Goal: Find specific page/section: Find specific page/section

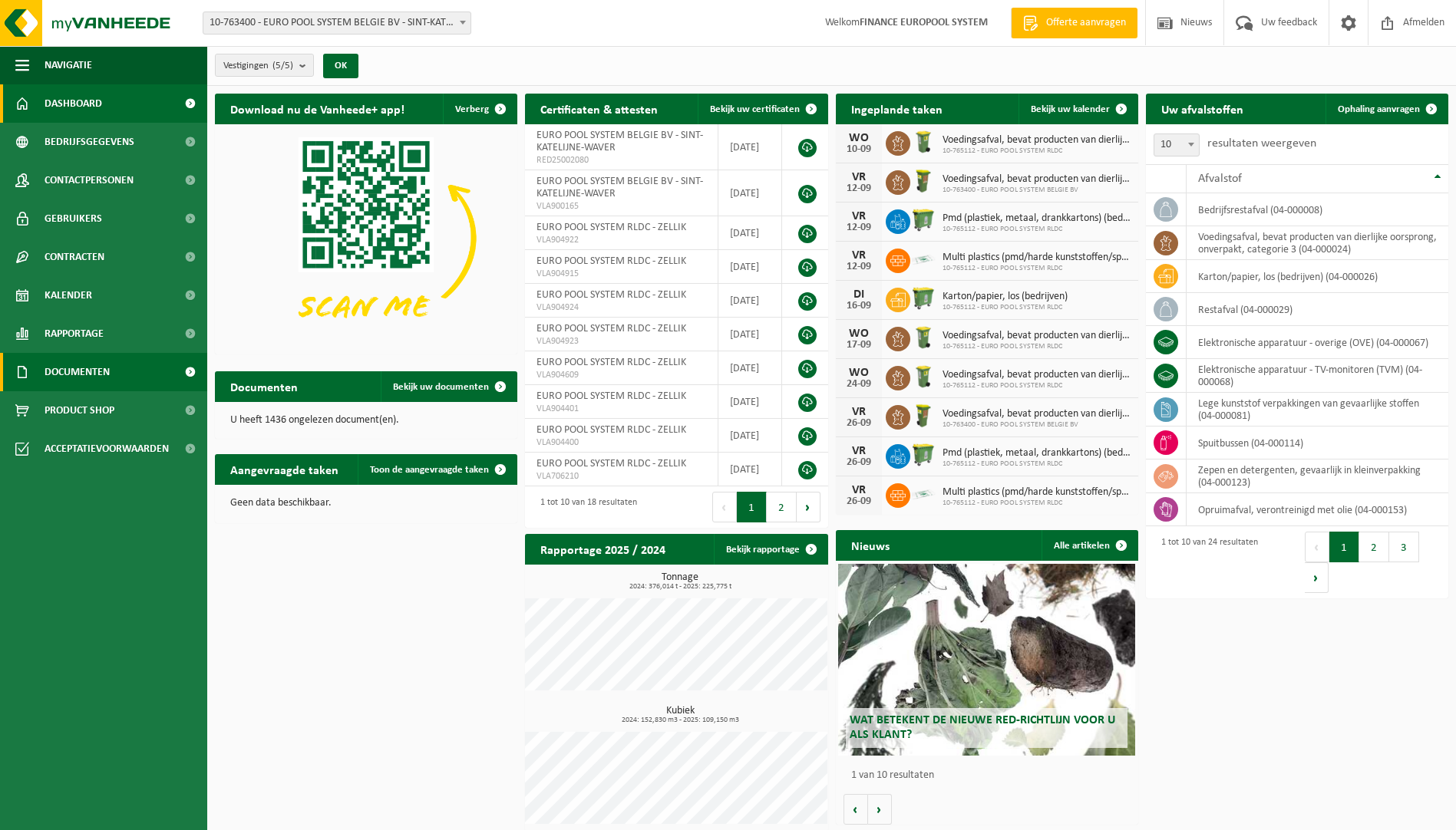
click at [121, 371] on link "Documenten" at bounding box center [103, 372] width 207 height 39
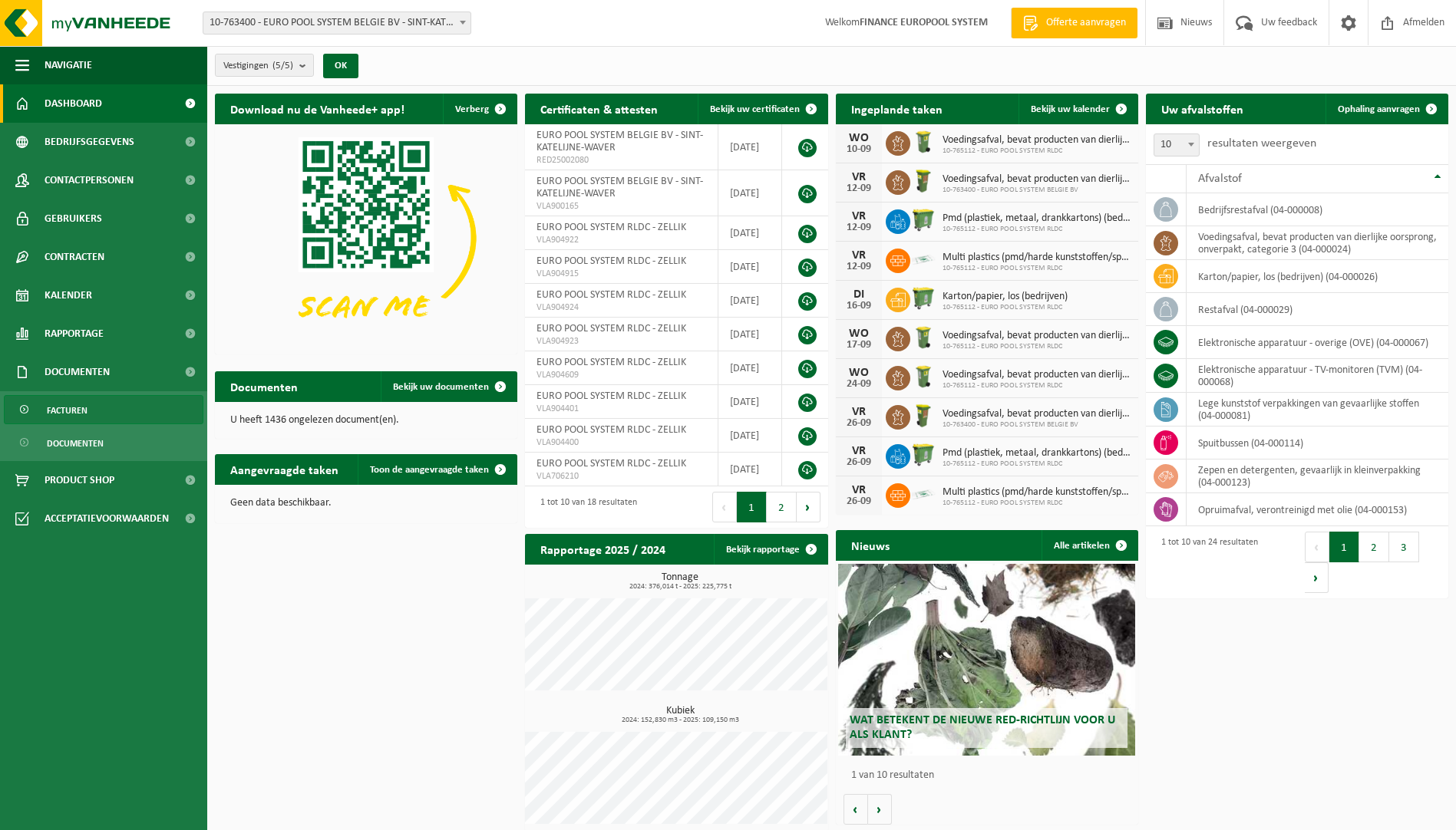
click at [85, 410] on span "Facturen" at bounding box center [67, 411] width 41 height 29
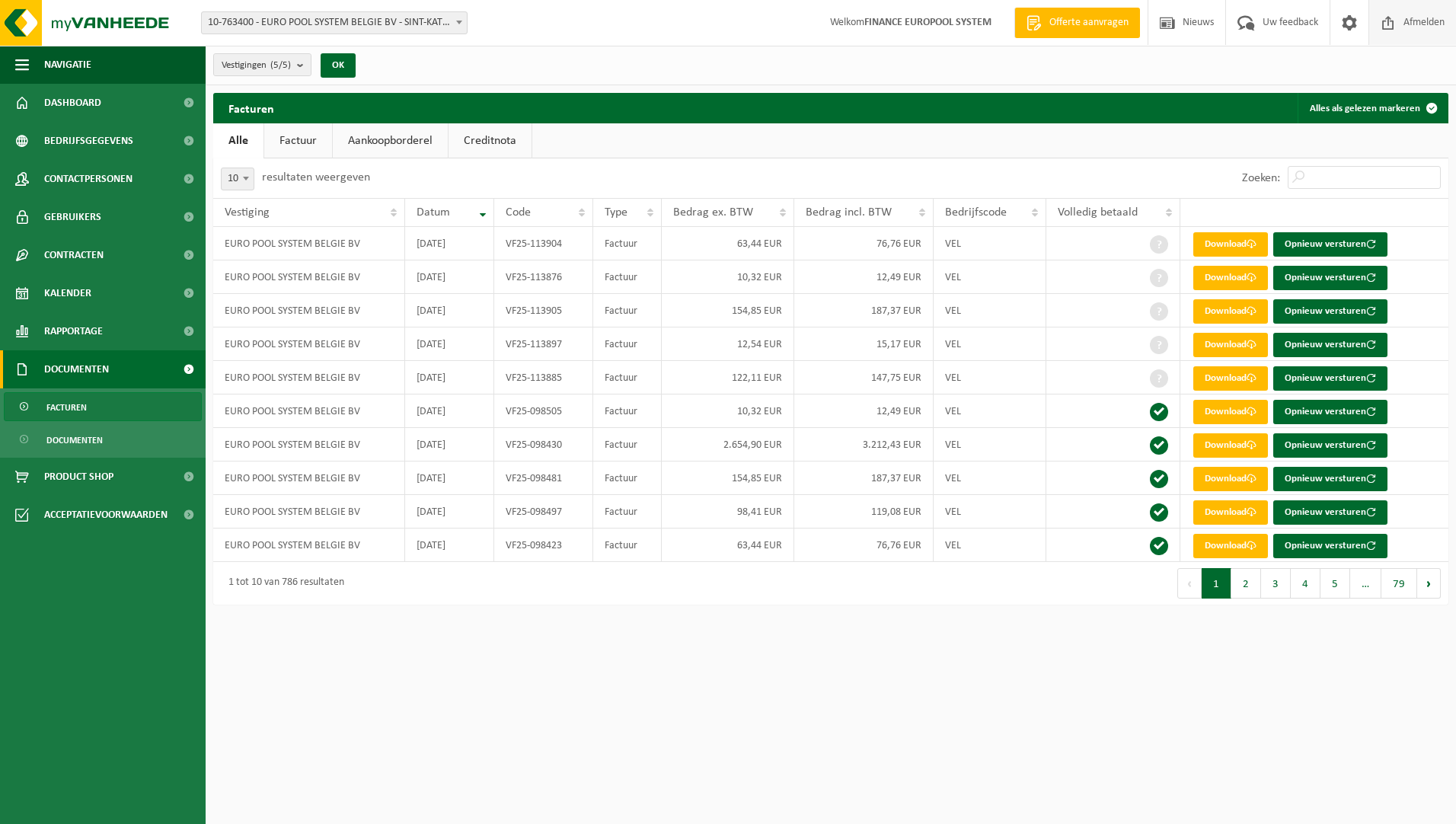
click at [1419, 19] on span "Afmelden" at bounding box center [1423, 22] width 48 height 45
